Goal: Go to known website: Go to known website

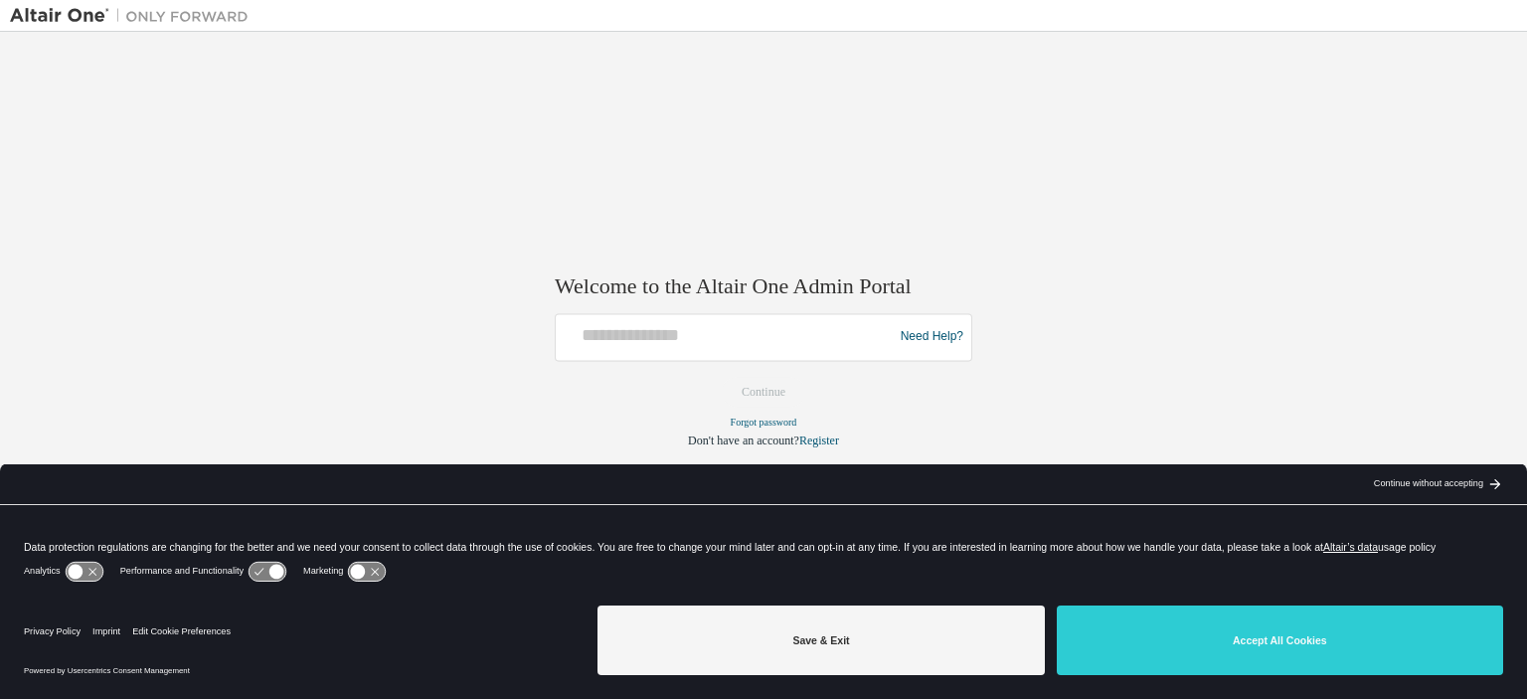
click at [1217, 695] on div "Privacy Policy Imprint Edit Cookie Preferences Powered by Usercentrics Consent …" at bounding box center [763, 647] width 1527 height 101
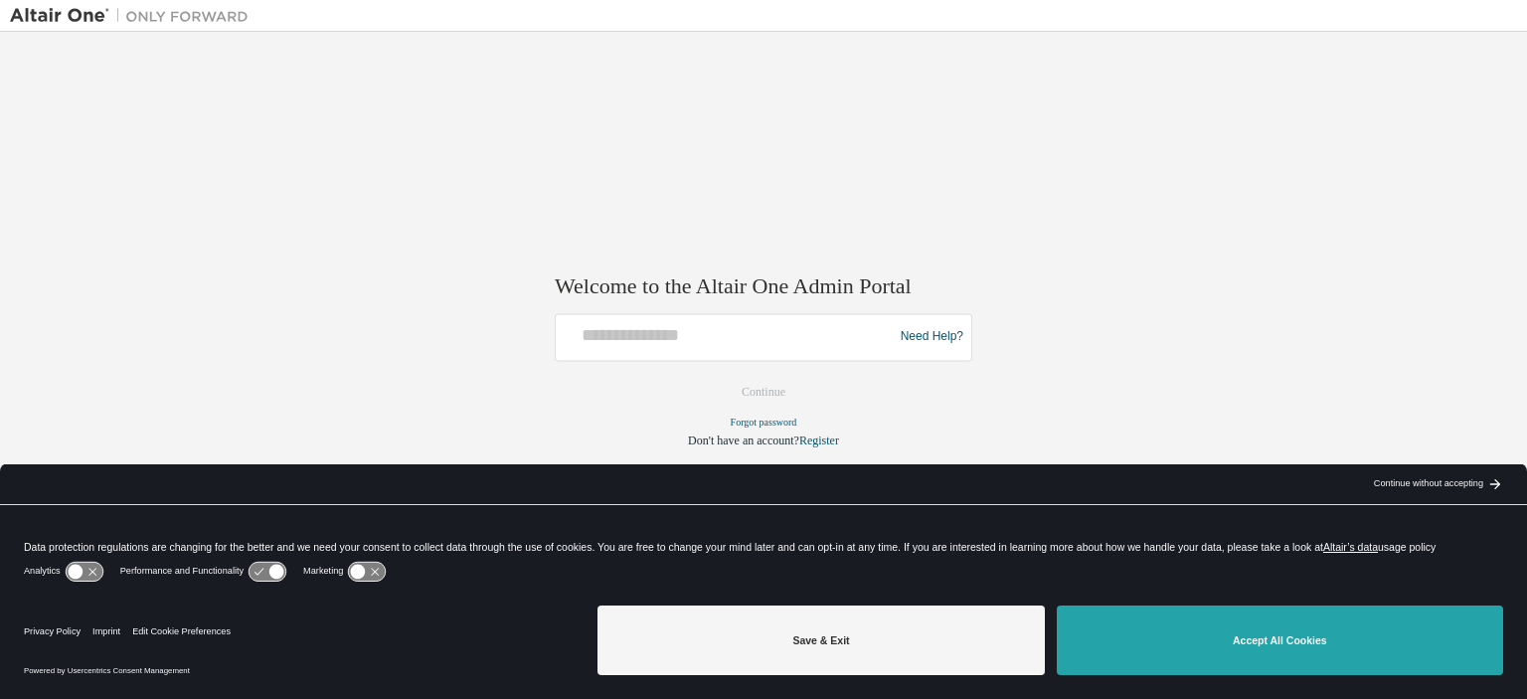
click at [1246, 653] on button "Accept All Cookies" at bounding box center [1280, 640] width 446 height 70
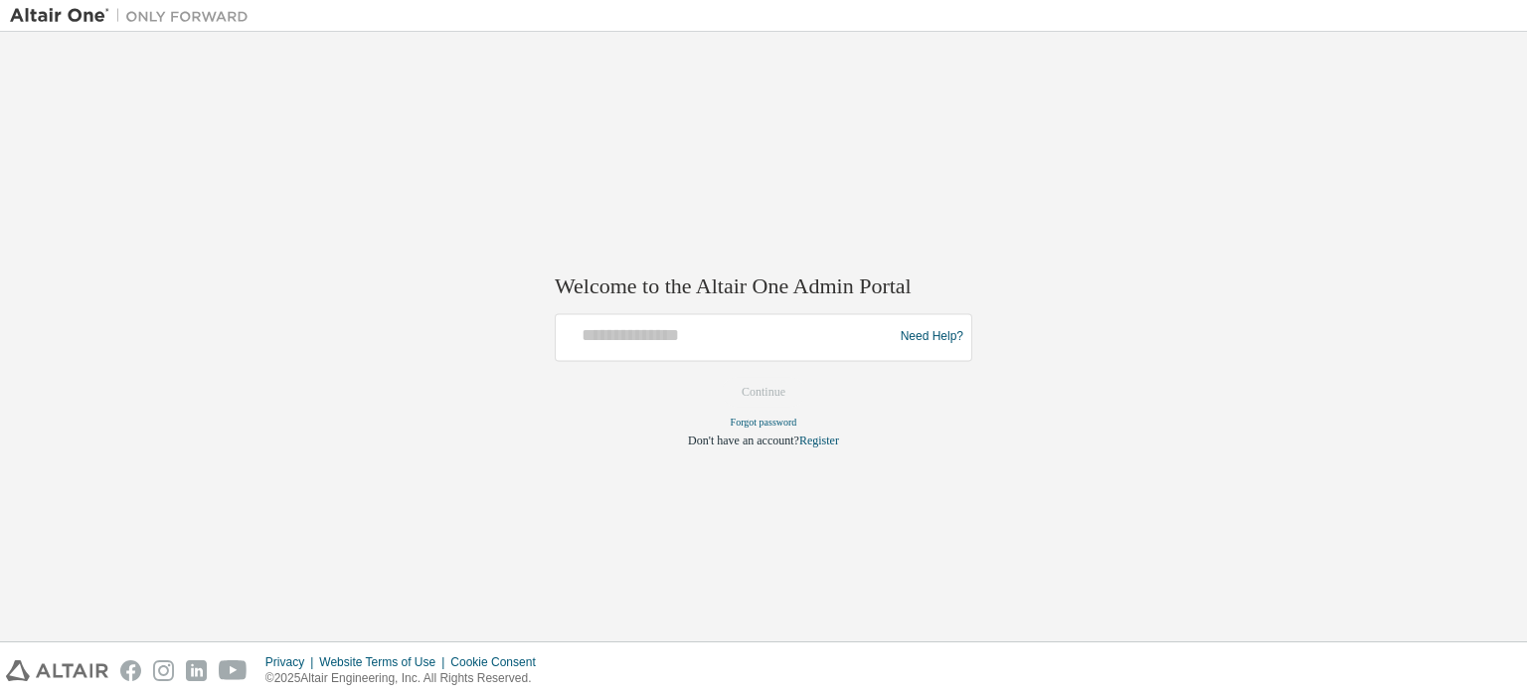
click at [0, 245] on div "Welcome to the Altair One Admin Portal Need Help? Please make sure that you pro…" at bounding box center [763, 336] width 1527 height 609
click at [687, 325] on input "text" at bounding box center [727, 332] width 327 height 29
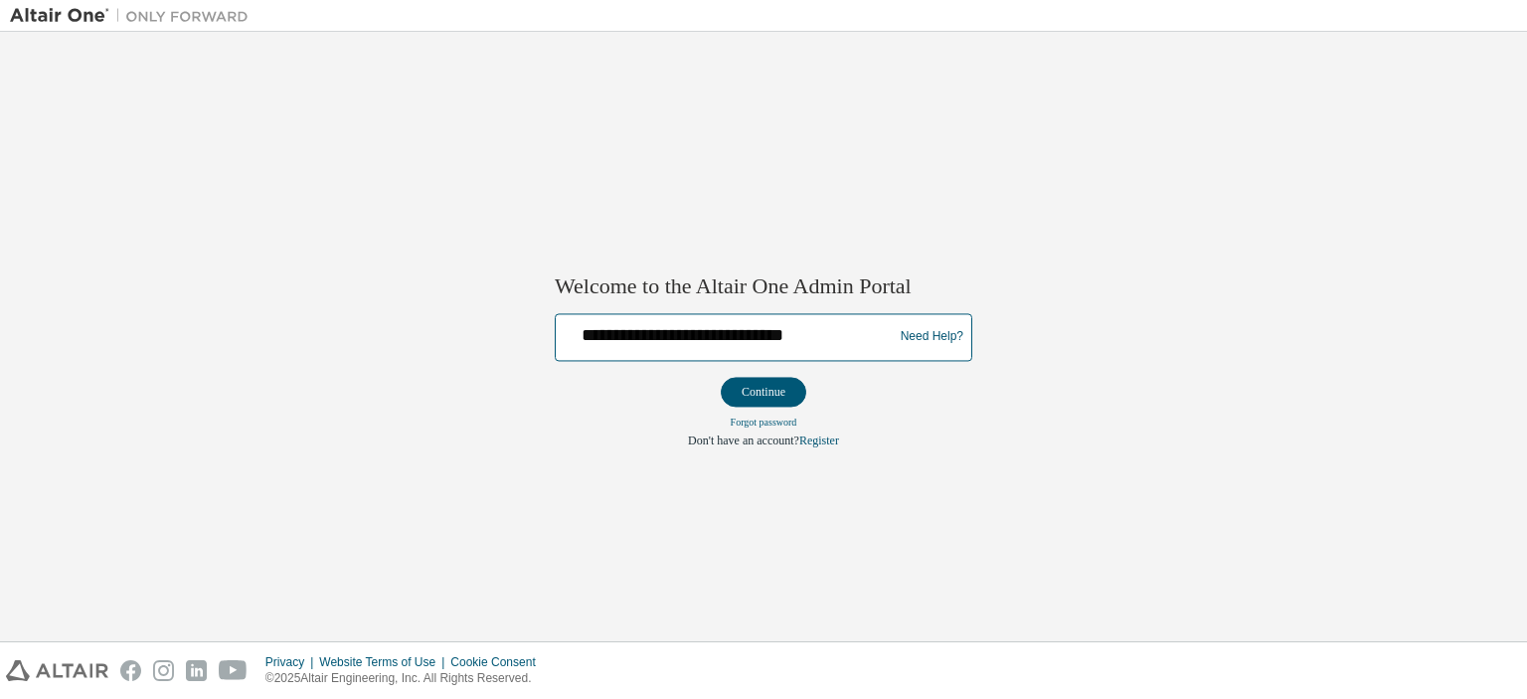
type input "**********"
click at [721, 377] on button "Continue" at bounding box center [763, 392] width 85 height 30
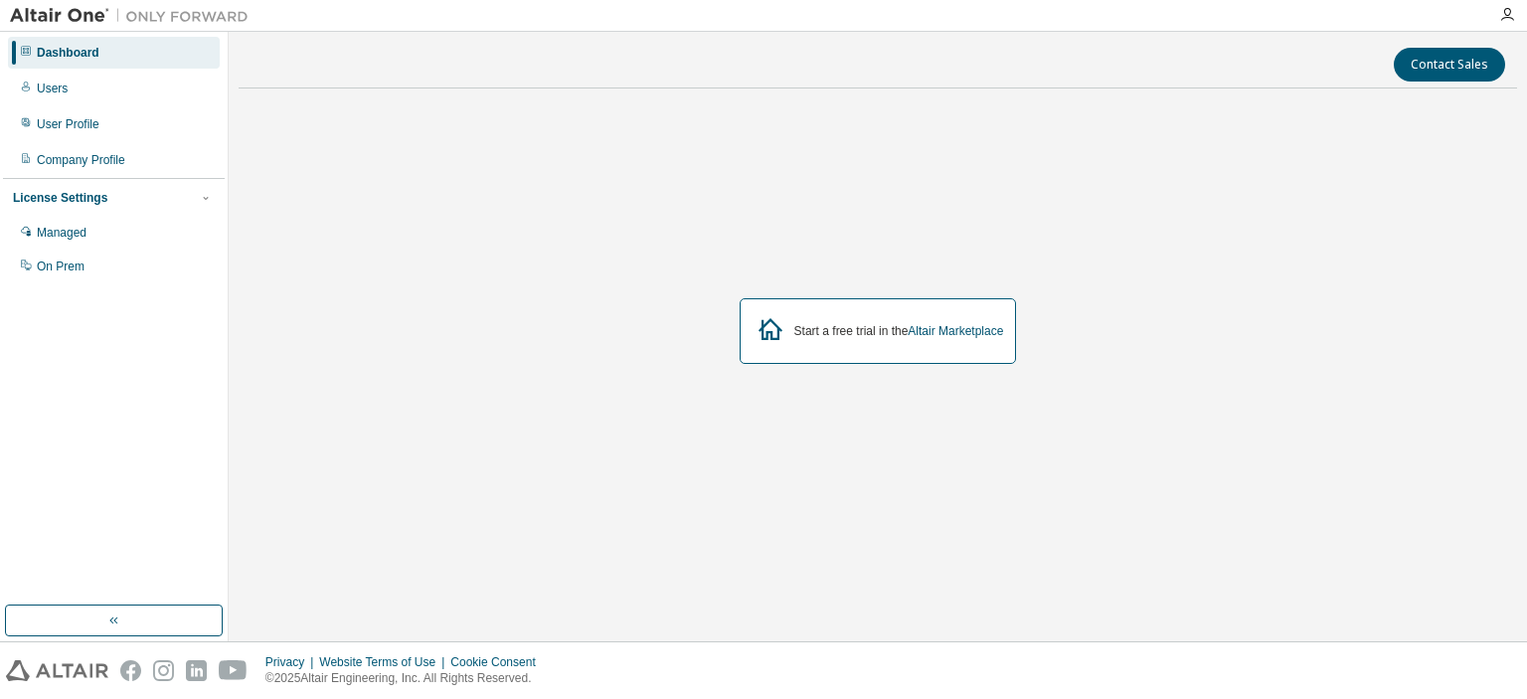
click at [786, 329] on div "Start a free trial in the Altair Marketplace" at bounding box center [877, 331] width 277 height 66
click at [934, 334] on link "Altair Marketplace" at bounding box center [954, 331] width 95 height 14
